Goal: Transaction & Acquisition: Purchase product/service

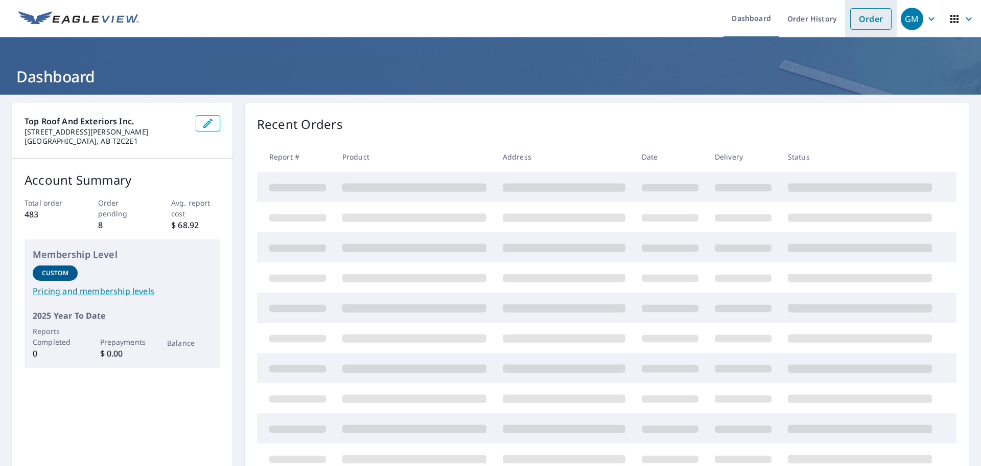
click at [868, 24] on link "Order" at bounding box center [871, 18] width 41 height 21
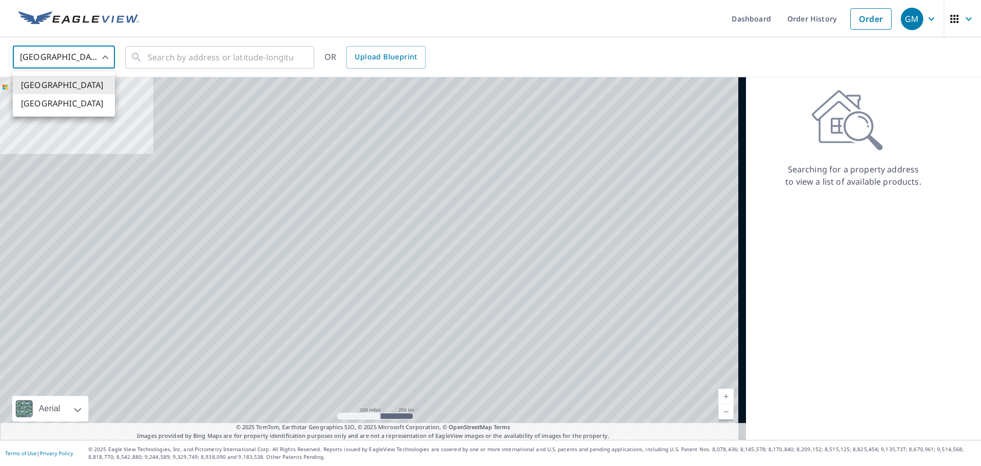
click at [79, 63] on body "GM GM Dashboard Order History Order GM United States US ​ ​ OR Upload Blueprint…" at bounding box center [490, 233] width 981 height 466
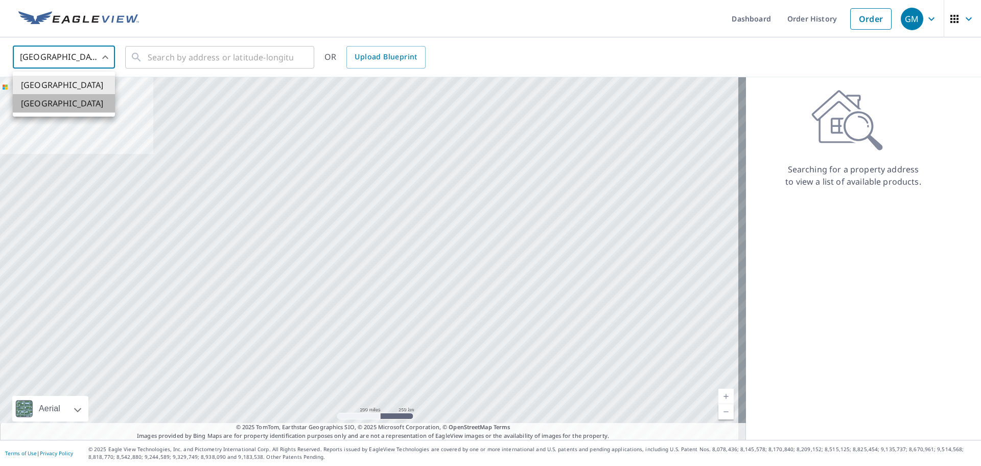
click at [61, 100] on li "[GEOGRAPHIC_DATA]" at bounding box center [64, 103] width 102 height 18
type input "CA"
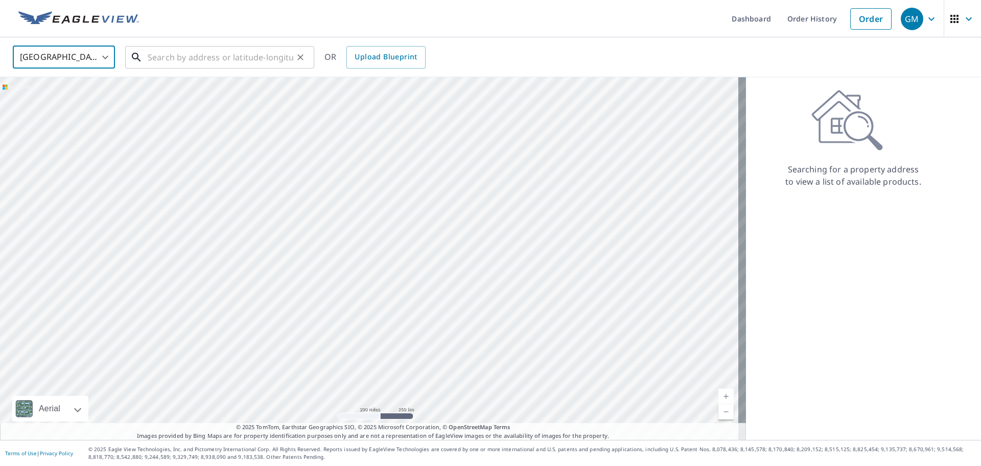
click at [160, 60] on input "text" at bounding box center [221, 57] width 146 height 29
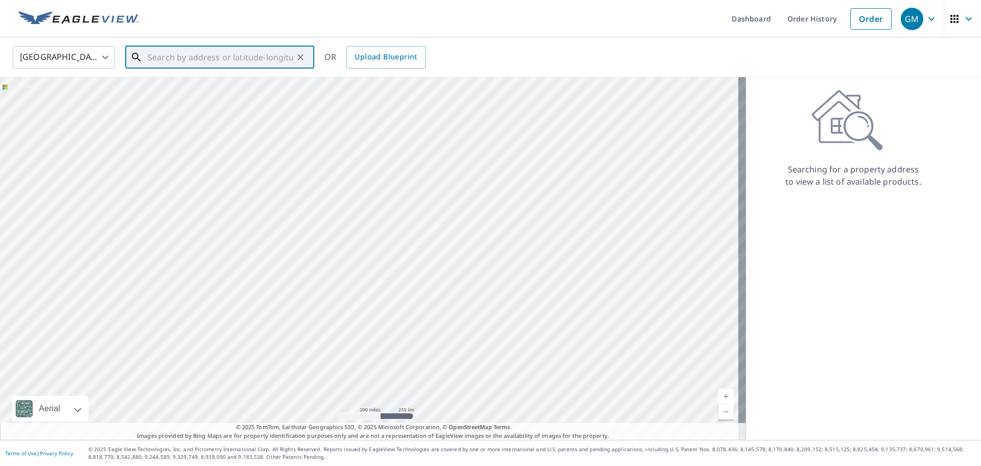
paste input "[STREET_ADDRESS]"
click at [166, 93] on span "[STREET_ADDRESS][PERSON_NAME]" at bounding box center [226, 87] width 160 height 12
type input "[STREET_ADDRESS][PERSON_NAME]"
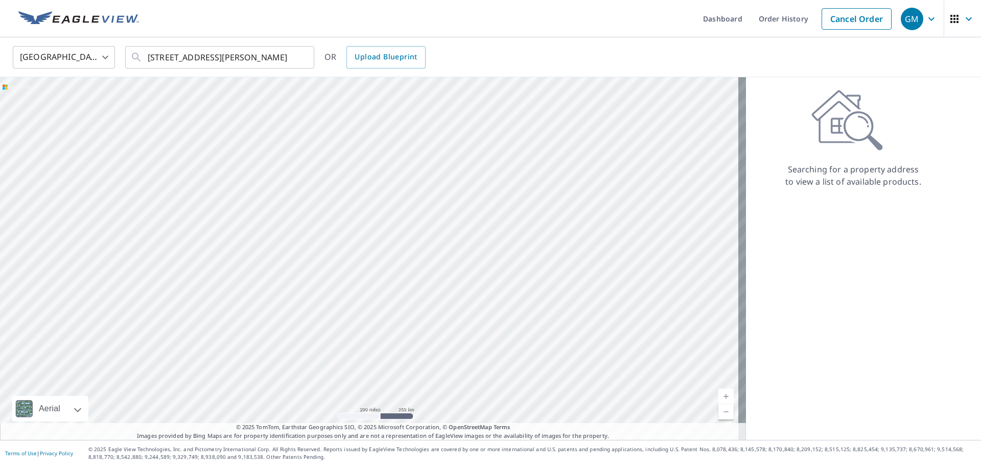
scroll to position [0, 0]
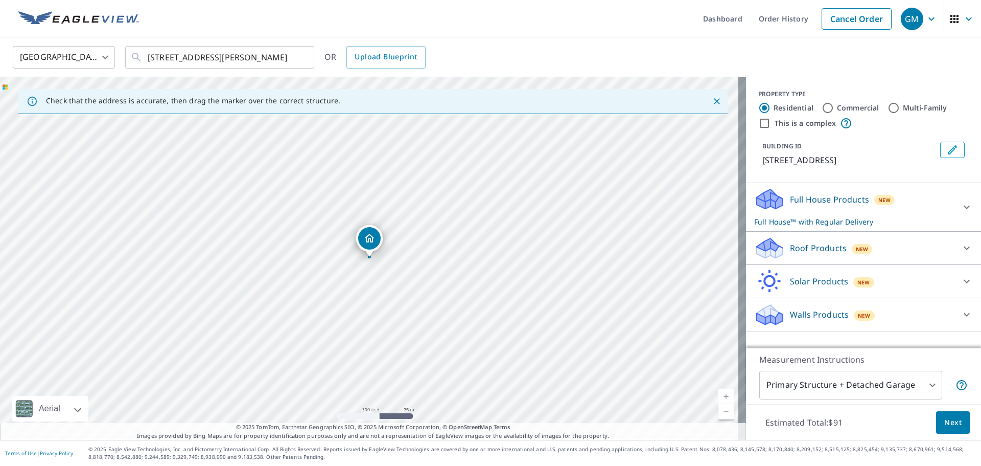
click at [969, 257] on div at bounding box center [967, 248] width 25 height 25
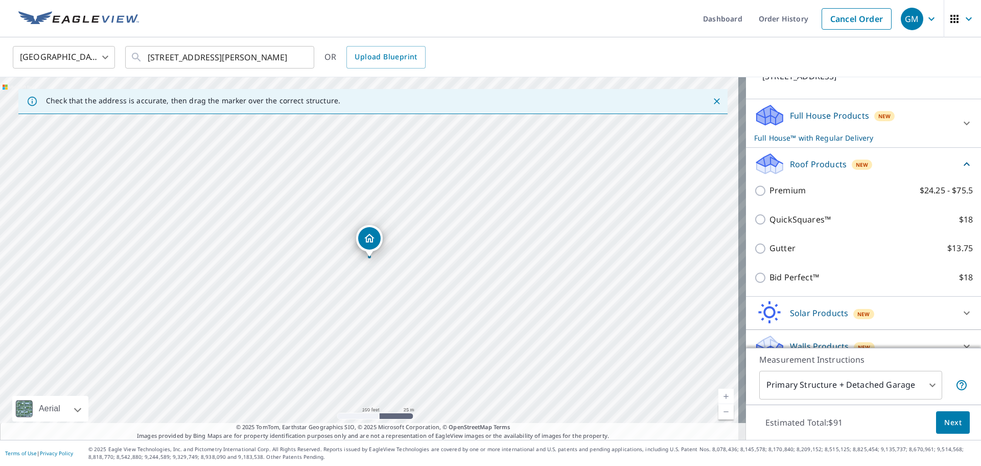
scroll to position [102, 0]
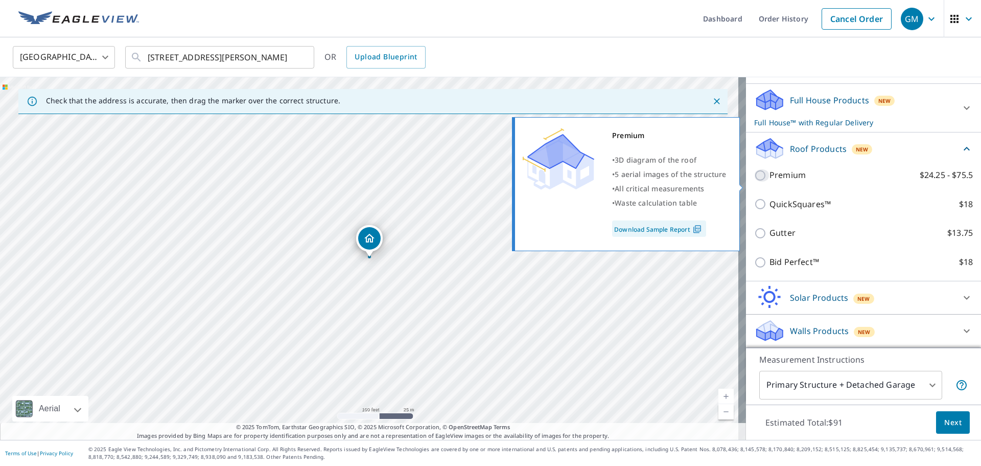
click at [754, 181] on input "Premium $24.25 - $75.5" at bounding box center [761, 175] width 15 height 12
checkbox input "true"
checkbox input "false"
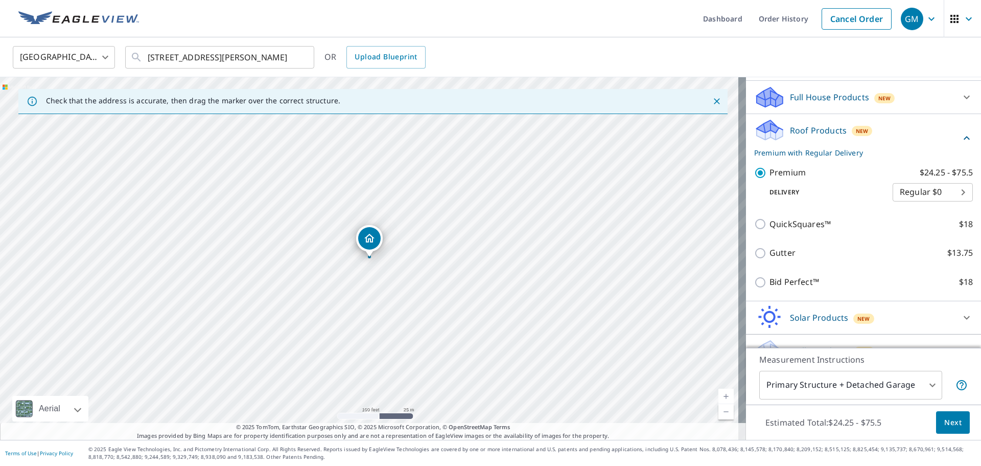
click at [945, 423] on span "Next" at bounding box center [953, 422] width 17 height 13
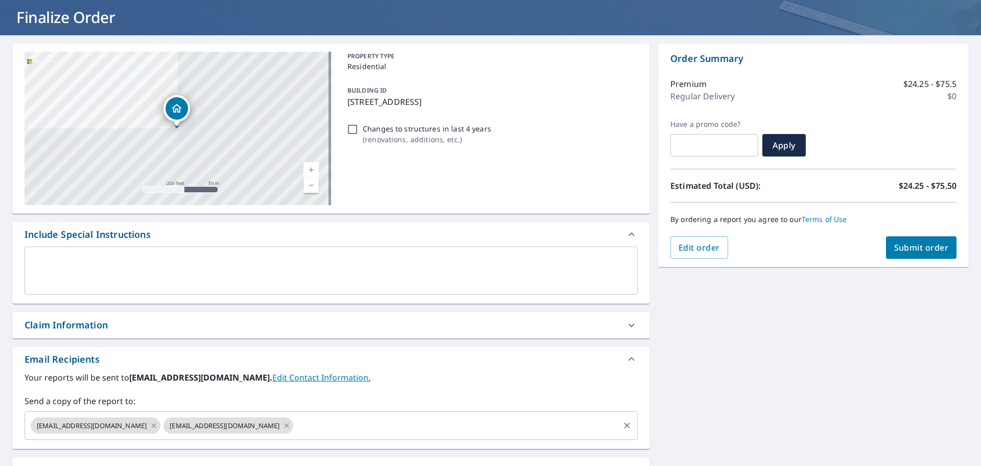
scroll to position [153, 0]
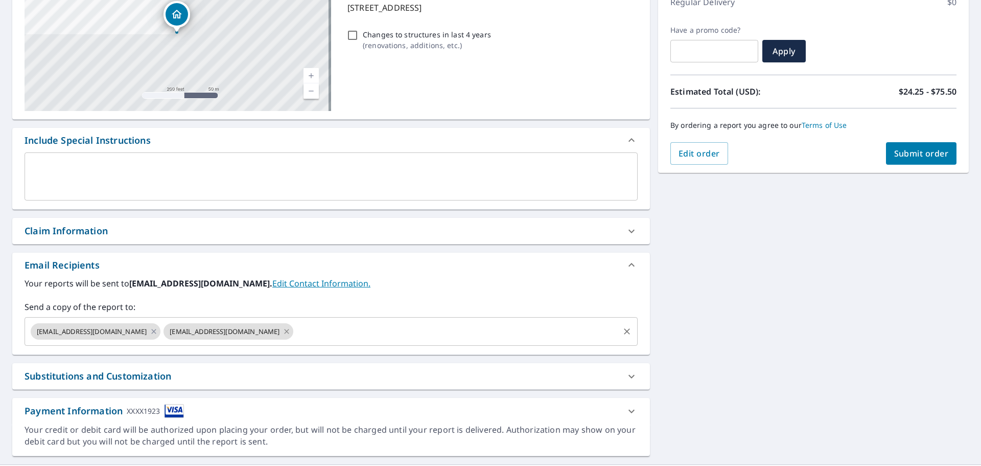
click at [283, 331] on icon at bounding box center [287, 331] width 8 height 11
click at [116, 331] on div "[EMAIL_ADDRESS][DOMAIN_NAME]" at bounding box center [96, 331] width 130 height 16
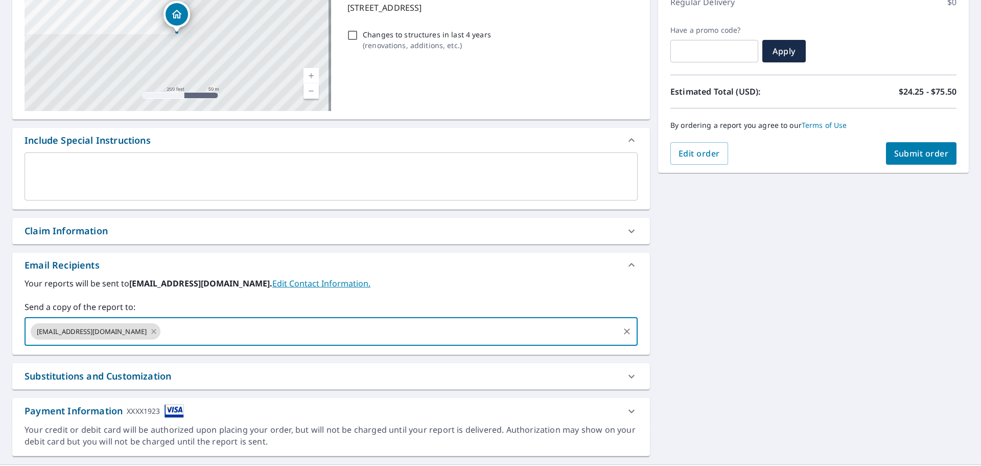
click at [150, 331] on icon at bounding box center [154, 331] width 8 height 11
checkbox input "true"
click at [84, 332] on input "text" at bounding box center [323, 331] width 589 height 19
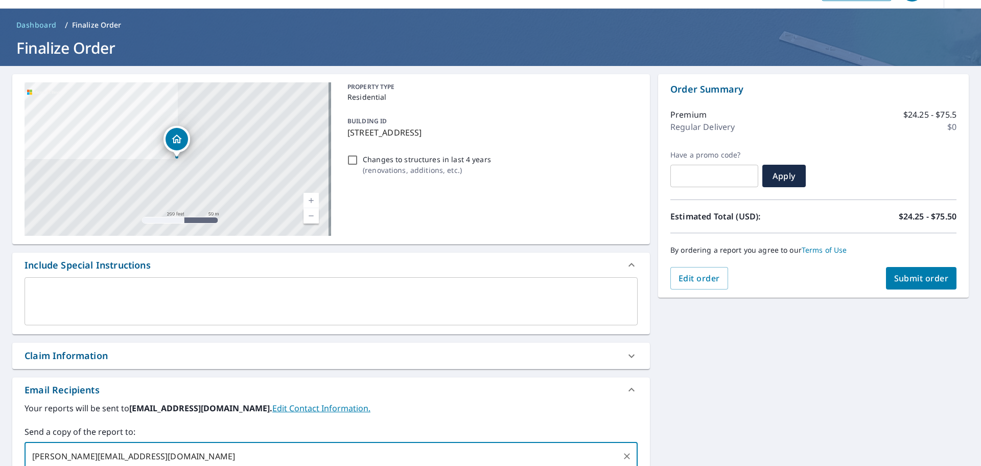
scroll to position [25, 0]
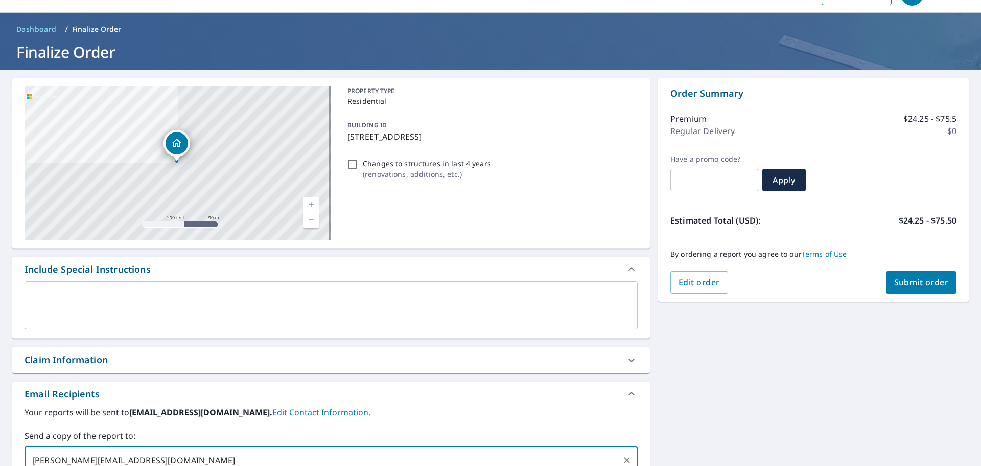
type input "[PERSON_NAME][EMAIL_ADDRESS][DOMAIN_NAME]"
click at [908, 277] on span "Submit order" at bounding box center [921, 282] width 55 height 11
checkbox input "true"
